Goal: Book appointment/travel/reservation

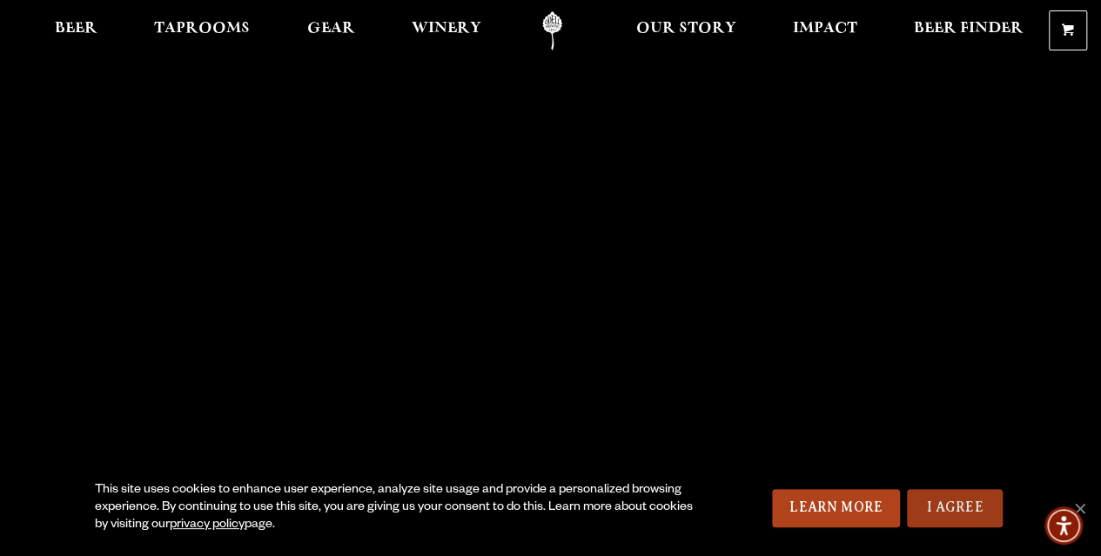
click at [969, 514] on link "I Agree" at bounding box center [955, 508] width 96 height 38
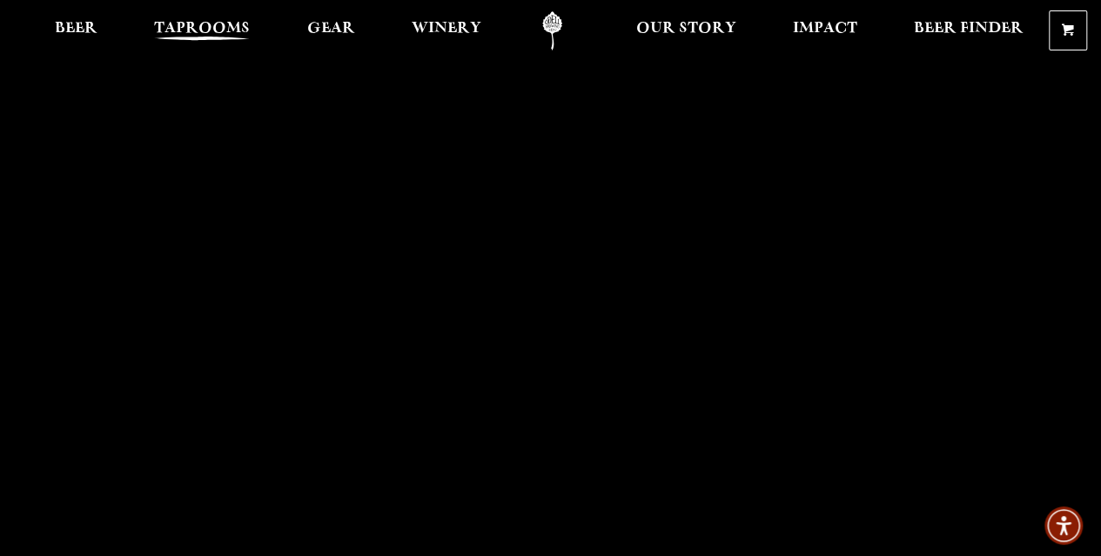
click at [177, 22] on span "Taprooms" at bounding box center [202, 29] width 96 height 14
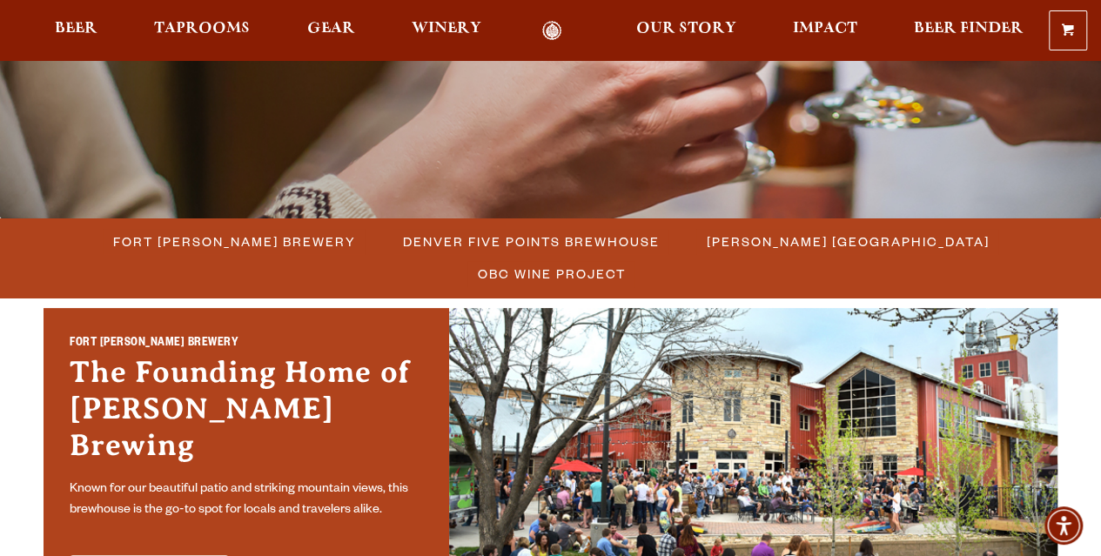
scroll to position [348, 0]
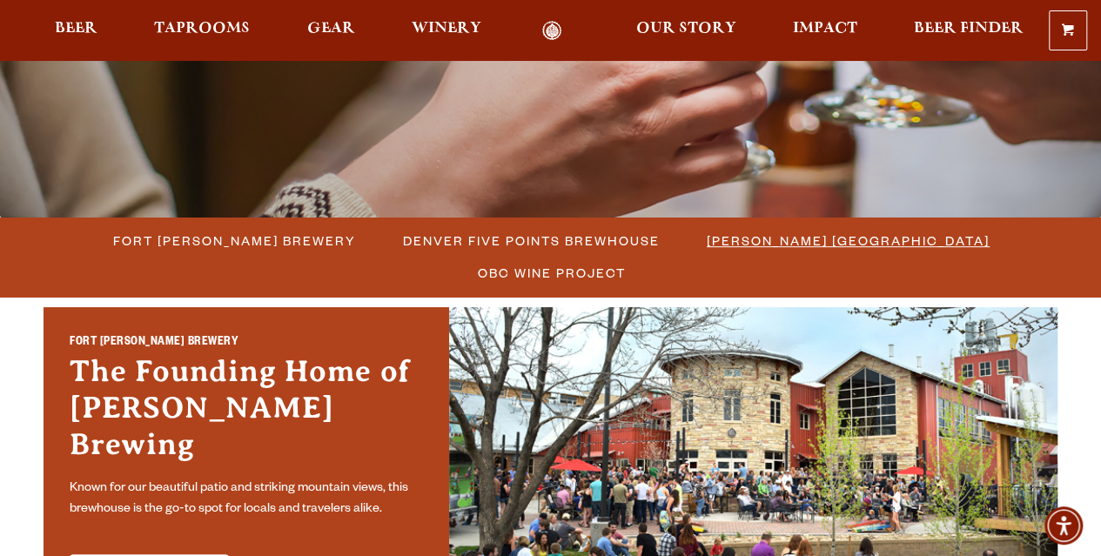
click at [706, 244] on span "[PERSON_NAME] [GEOGRAPHIC_DATA]" at bounding box center [847, 240] width 283 height 25
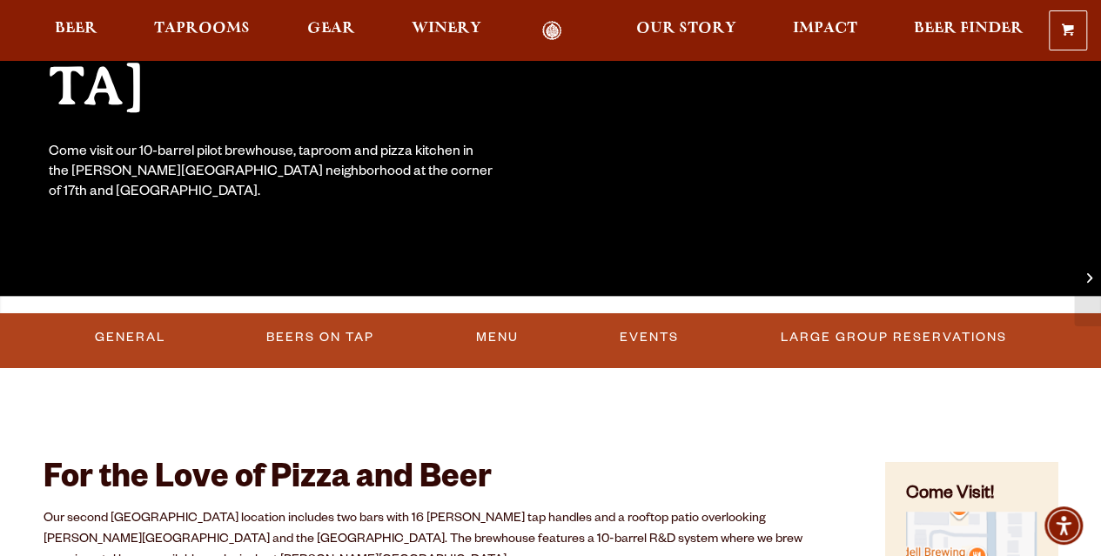
scroll to position [348, 0]
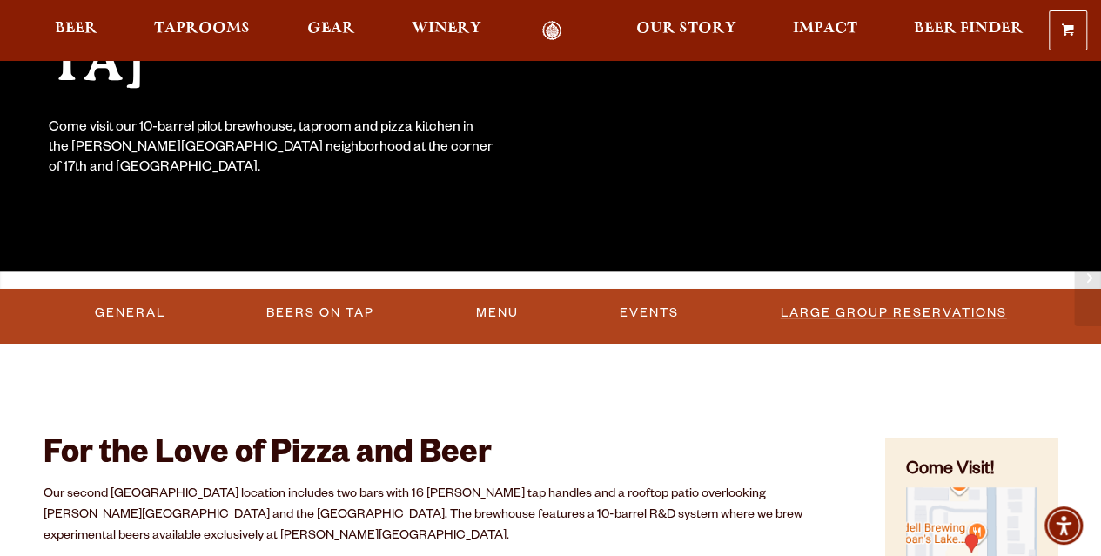
click at [773, 313] on link "Large Group Reservations" at bounding box center [893, 313] width 240 height 40
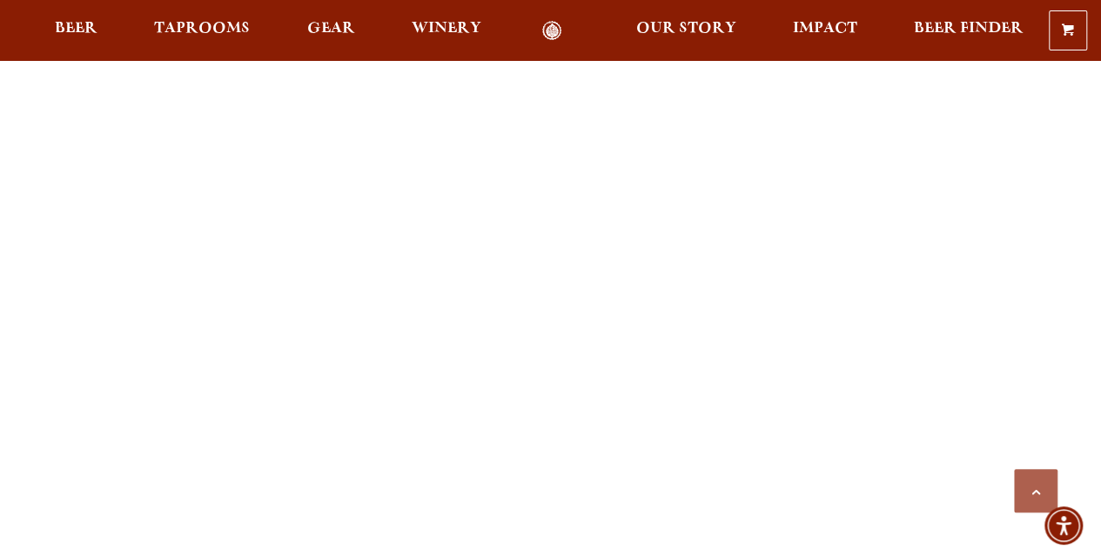
scroll to position [1735, 0]
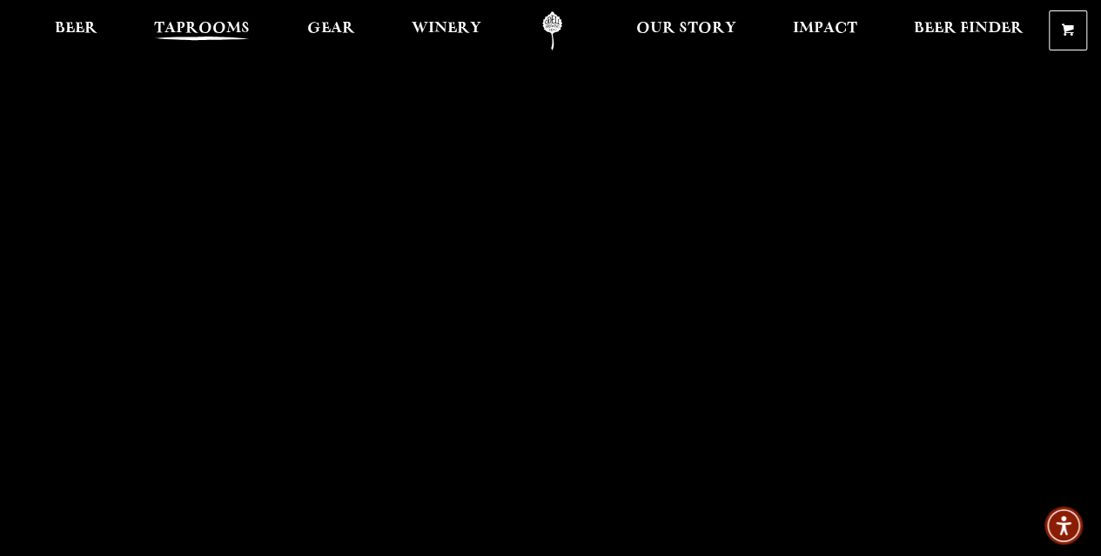
click at [236, 36] on span "Taprooms" at bounding box center [202, 29] width 96 height 14
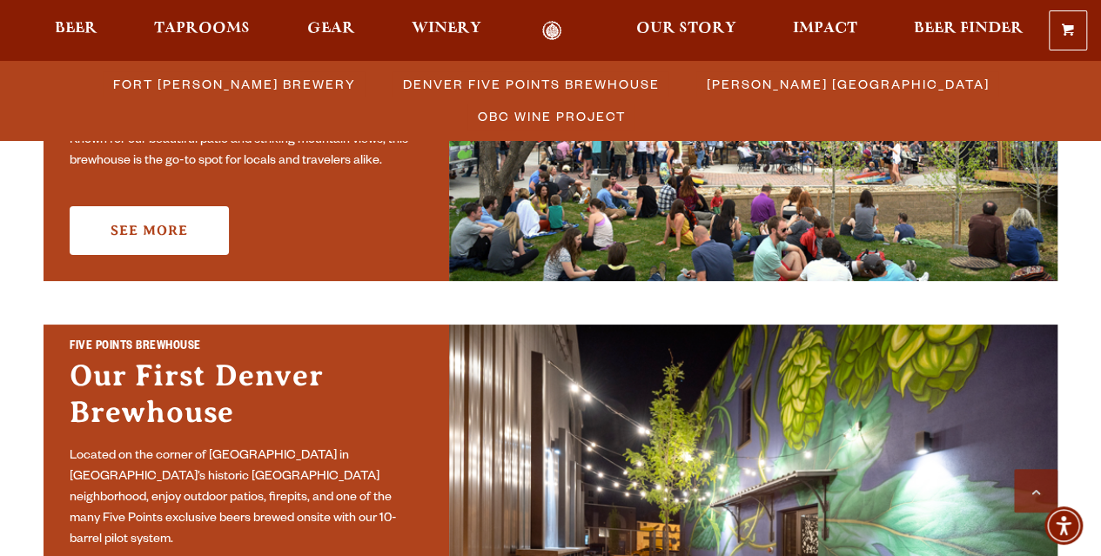
scroll to position [435, 0]
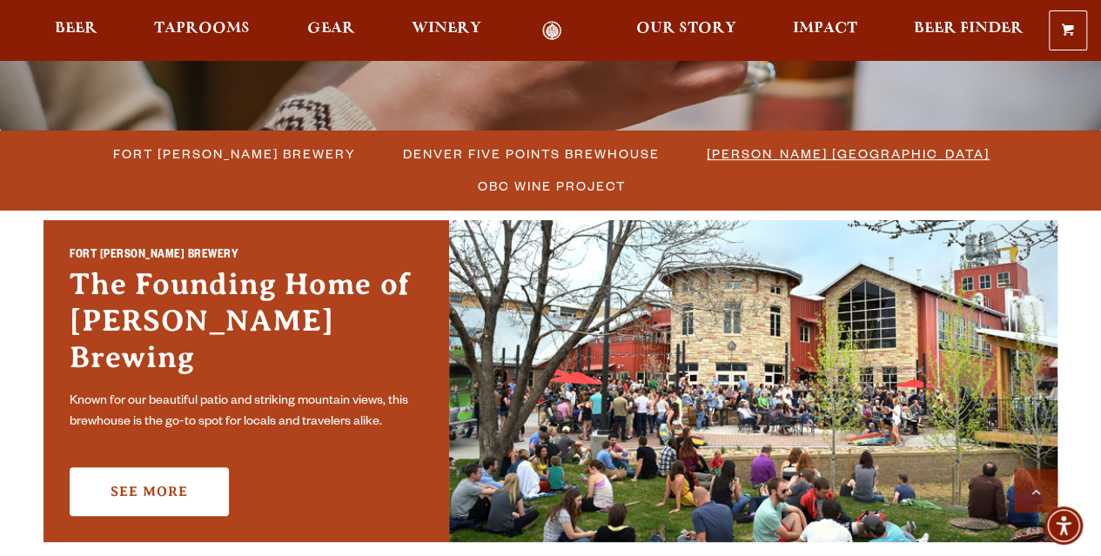
click at [726, 157] on span "[PERSON_NAME] [GEOGRAPHIC_DATA]" at bounding box center [847, 153] width 283 height 25
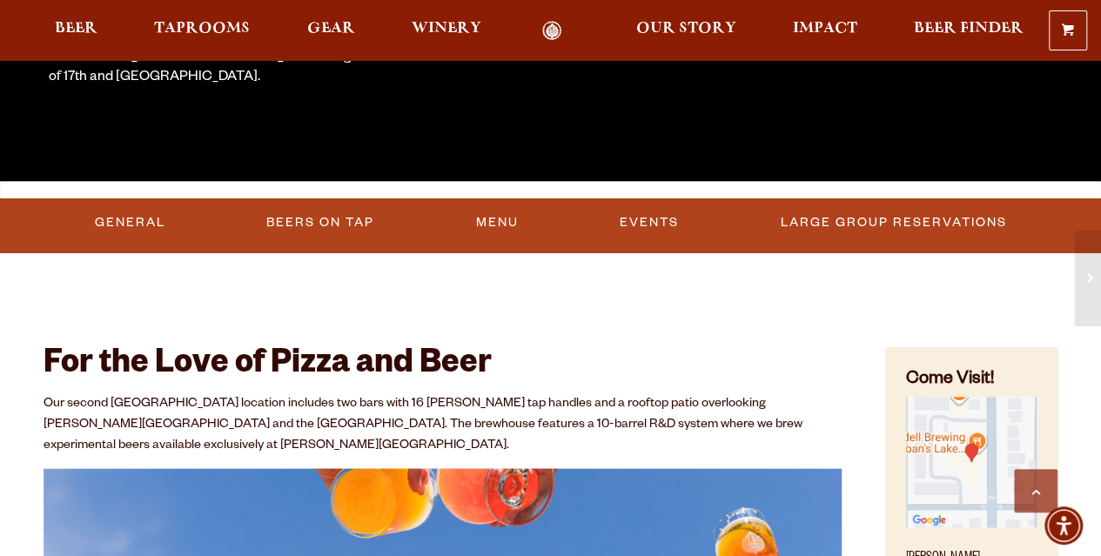
scroll to position [435, 0]
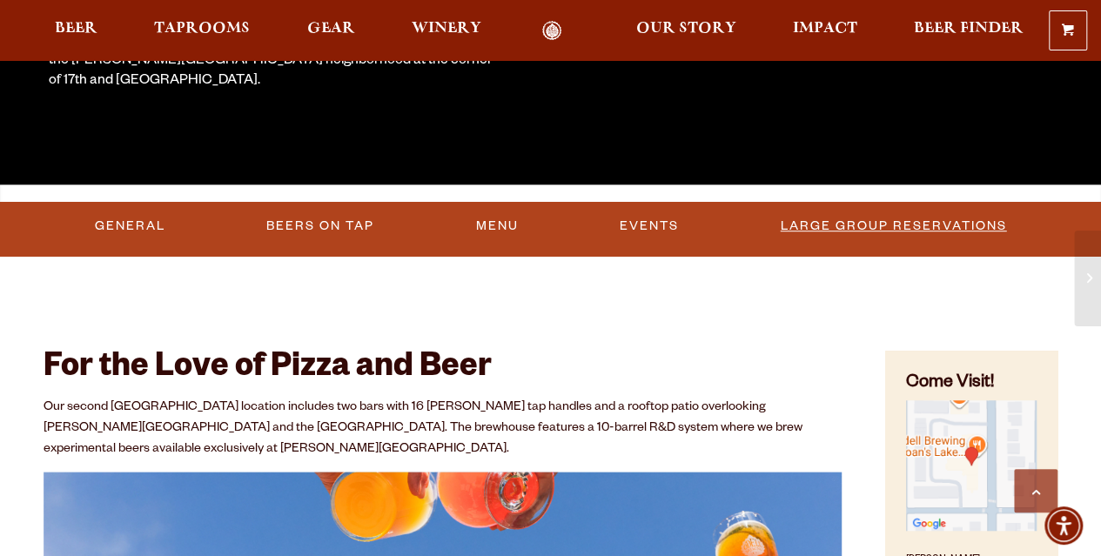
click at [875, 224] on link "Large Group Reservations" at bounding box center [893, 226] width 240 height 40
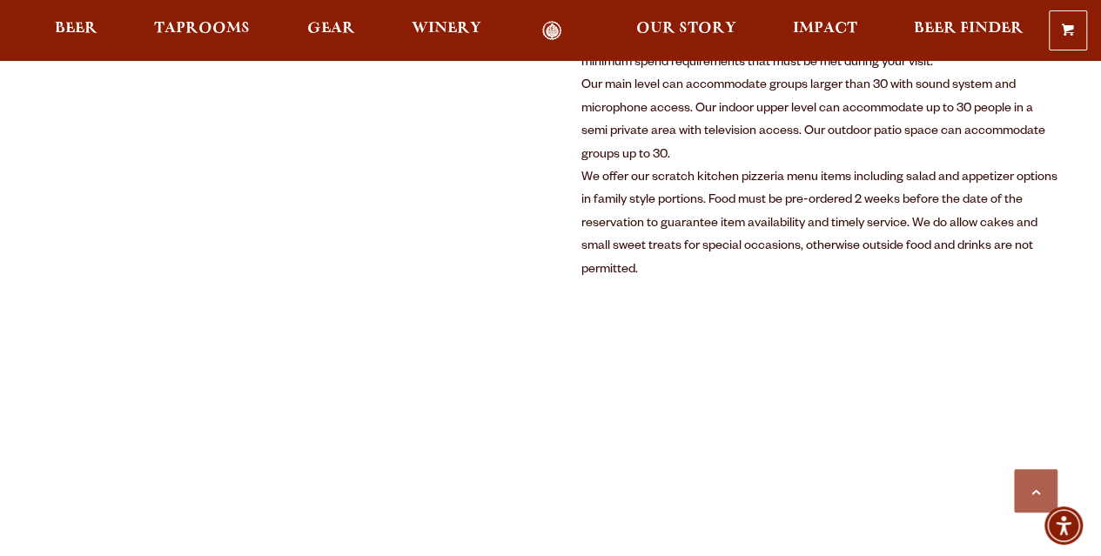
scroll to position [1016, 0]
